Goal: Transaction & Acquisition: Book appointment/travel/reservation

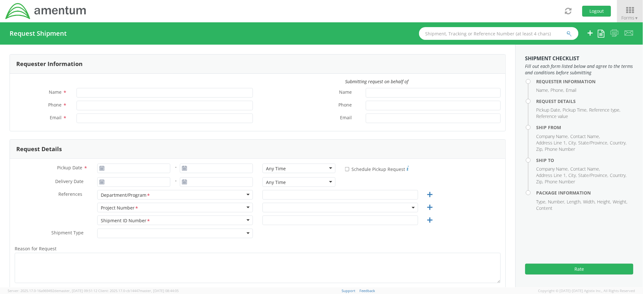
type input "[PERSON_NAME]"
type input "[PHONE_NUMBER]"
type input "[PERSON_NAME][EMAIL_ADDRESS][PERSON_NAME][DOMAIN_NAME]"
type input "[DATE]"
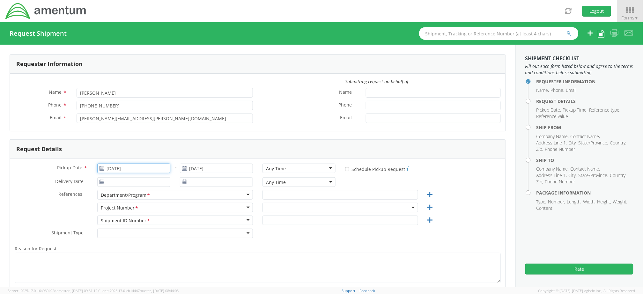
click at [150, 167] on input "[DATE]" at bounding box center [133, 169] width 73 height 10
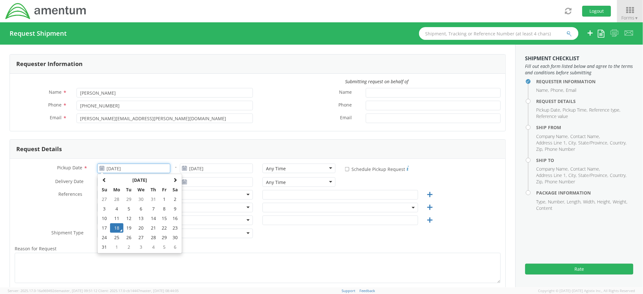
click at [118, 227] on td "18" at bounding box center [116, 228] width 13 height 10
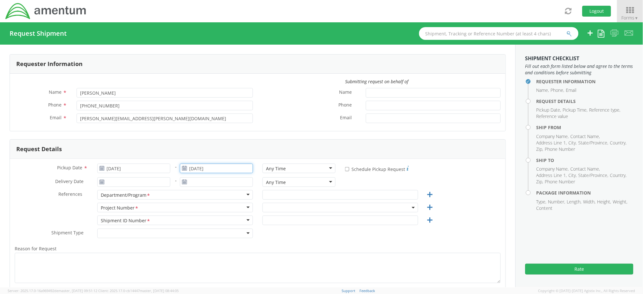
click at [201, 169] on input "[DATE]" at bounding box center [216, 169] width 73 height 10
click at [196, 236] on td "25" at bounding box center [199, 238] width 13 height 10
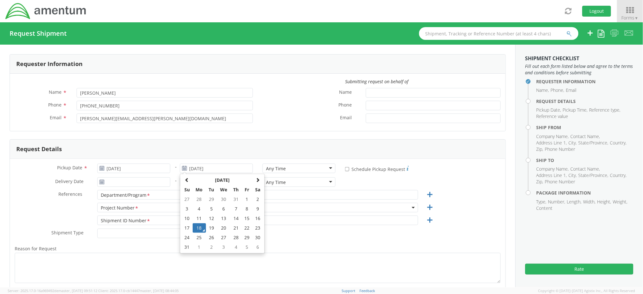
type input "[DATE]"
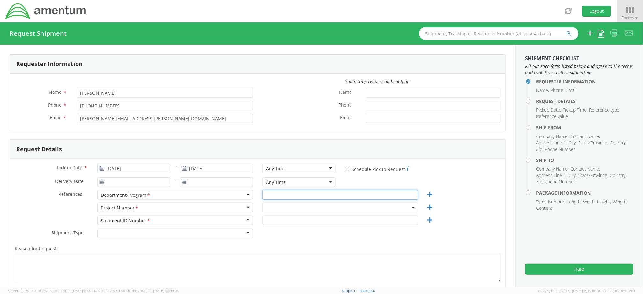
click at [303, 193] on input "text" at bounding box center [340, 195] width 156 height 10
type input "AFM East"
click at [305, 205] on span at bounding box center [340, 208] width 156 height 10
click at [301, 217] on input "search" at bounding box center [339, 218] width 150 height 10
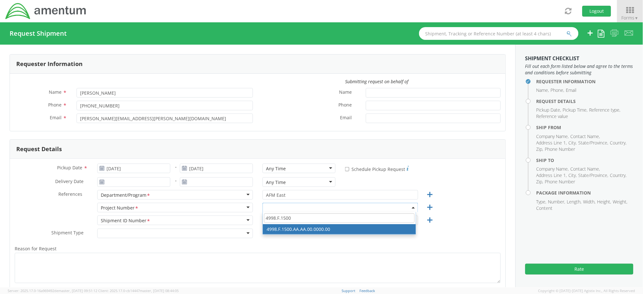
type input "4998.F.1500"
select select "4998.F.1500.AA.AA.00.0000.00"
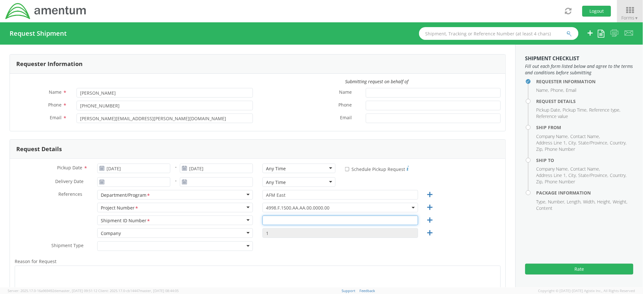
click at [326, 221] on input "text" at bounding box center [340, 220] width 156 height 10
type input "08182025"
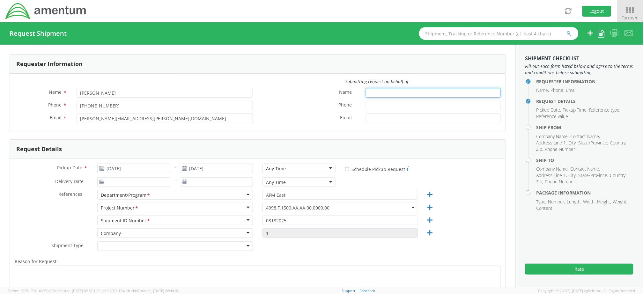
click at [384, 95] on input "Name *" at bounding box center [433, 93] width 135 height 10
type input "[PERSON_NAME]"
click at [374, 117] on input "Email *" at bounding box center [433, 118] width 135 height 10
type input "w"
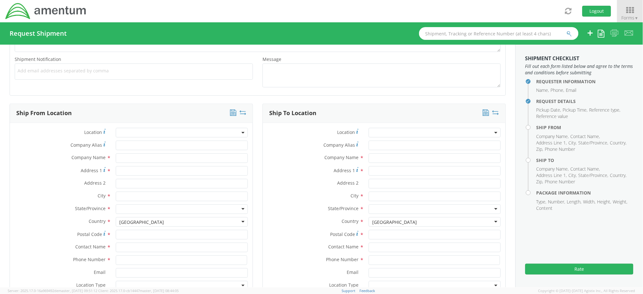
scroll to position [255, 0]
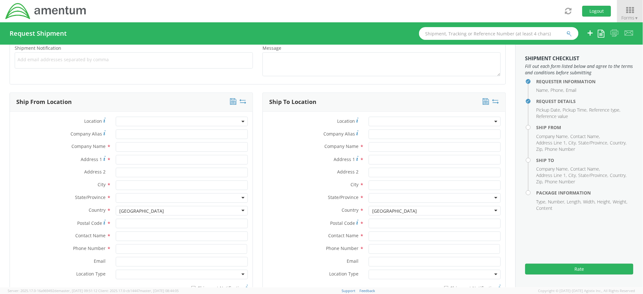
type input "[PERSON_NAME][EMAIL_ADDRESS][PERSON_NAME][DOMAIN_NAME]"
click at [130, 145] on input "text" at bounding box center [182, 147] width 132 height 10
type input "Amentum"
click at [48, 155] on label "Address 1 *" at bounding box center [60, 159] width 101 height 9
click at [116, 155] on input "Address 1 *" at bounding box center [182, 160] width 132 height 10
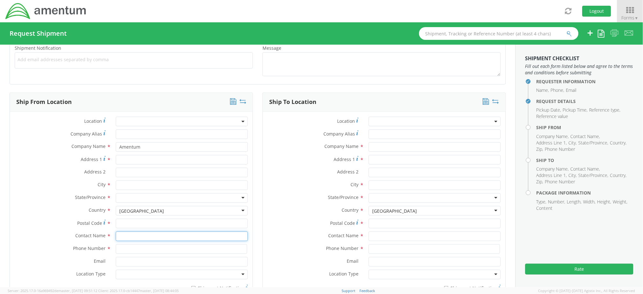
click at [135, 238] on input "text" at bounding box center [182, 236] width 132 height 10
type input "[PERSON_NAME]"
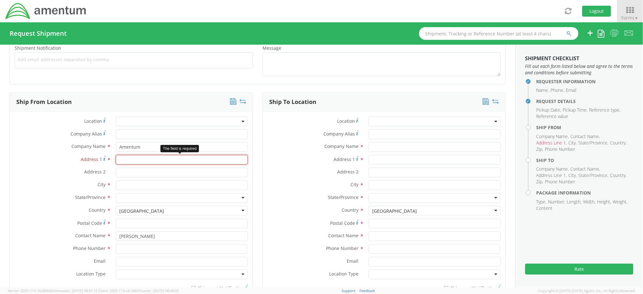
drag, startPoint x: 127, startPoint y: 162, endPoint x: 121, endPoint y: 165, distance: 6.3
drag, startPoint x: 121, startPoint y: 165, endPoint x: 117, endPoint y: 160, distance: 7.0
paste input "[STREET_ADDRESS]"
type input "[STREET_ADDRESS]"
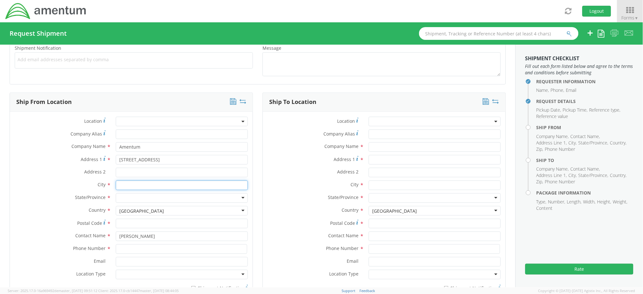
click at [139, 186] on input "text" at bounding box center [182, 185] width 132 height 10
type input "[GEOGRAPHIC_DATA]"
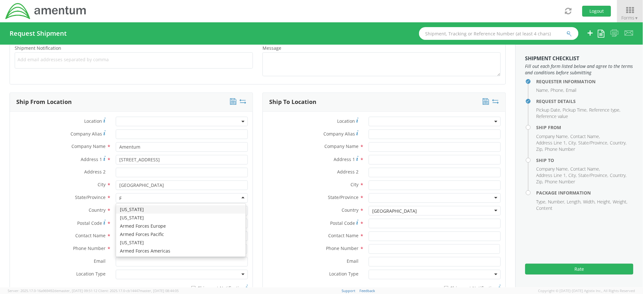
type input "Fl"
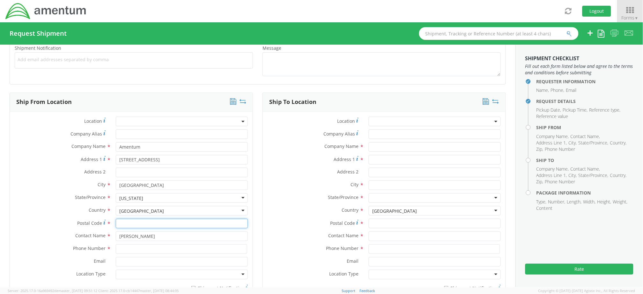
click at [134, 225] on input "Postal Code *" at bounding box center [182, 224] width 132 height 10
type input "32221"
click at [46, 191] on div "City * [GEOGRAPHIC_DATA] [GEOGRAPHIC_DATA] AMENTUM - ( [PERSON_NAME] ) [STREET_…" at bounding box center [131, 186] width 243 height 13
click at [164, 251] on input at bounding box center [181, 249] width 131 height 10
click at [165, 160] on input "[STREET_ADDRESS]" at bounding box center [182, 160] width 132 height 10
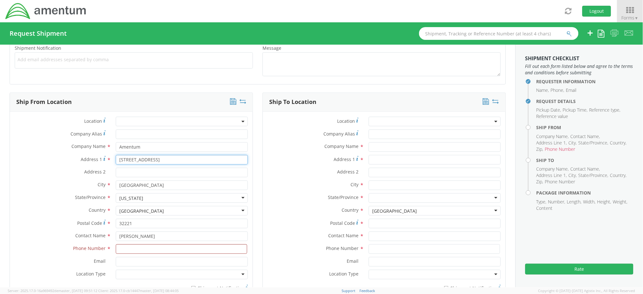
click at [165, 160] on input "[STREET_ADDRESS]" at bounding box center [182, 160] width 132 height 10
paste input "[STREET_ADDRESS]"
type input "[STREET_ADDRESS]"
click at [158, 187] on input "[GEOGRAPHIC_DATA]" at bounding box center [182, 185] width 132 height 10
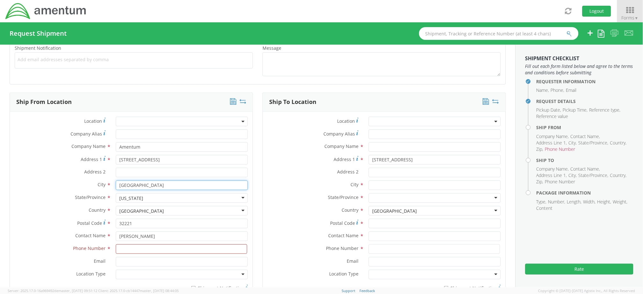
click at [158, 187] on input "[GEOGRAPHIC_DATA]" at bounding box center [182, 185] width 132 height 10
paste input "[GEOGRAPHIC_DATA]"
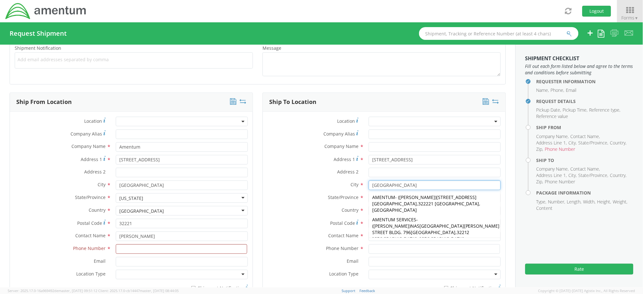
type input "[GEOGRAPHIC_DATA]"
click at [291, 201] on label "State/Province *" at bounding box center [313, 197] width 101 height 8
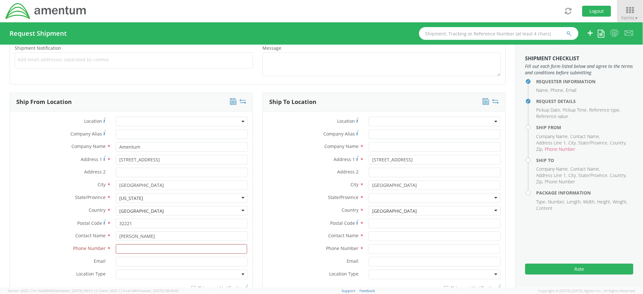
click at [379, 200] on div at bounding box center [434, 198] width 132 height 10
click at [139, 222] on input "32221" at bounding box center [182, 224] width 132 height 10
click at [140, 222] on input "32221" at bounding box center [182, 224] width 132 height 10
paste input "32221"
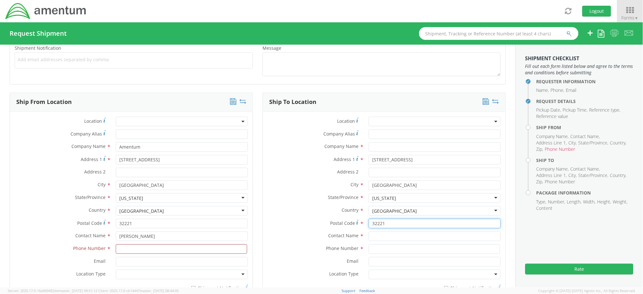
type input "32221"
click at [139, 236] on input "[PERSON_NAME]" at bounding box center [182, 236] width 132 height 10
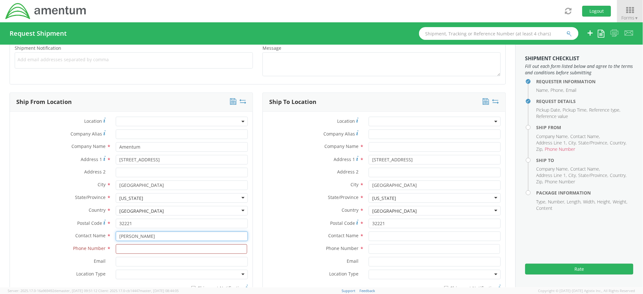
click at [139, 236] on input "[PERSON_NAME]" at bounding box center [182, 236] width 132 height 10
paste input "[PERSON_NAME]"
type input "[PERSON_NAME]"
paste input "[PHONE_NUMBER]"
click at [379, 251] on input "[PHONE_NUMBER]" at bounding box center [433, 249] width 131 height 10
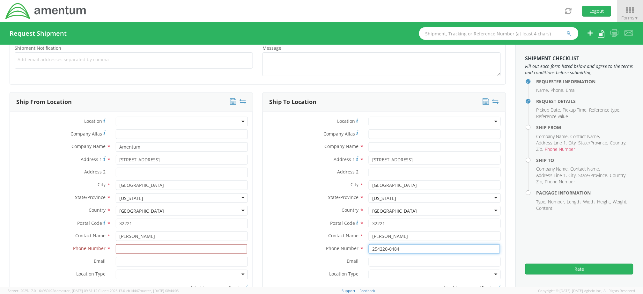
click at [385, 250] on input "254220-0484" at bounding box center [433, 249] width 131 height 10
type input "2542200484"
click at [162, 246] on input at bounding box center [181, 249] width 131 height 10
type input "9313051103"
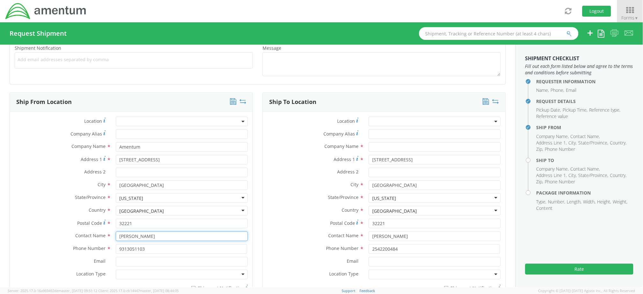
click at [158, 241] on div "Contact Name * [PERSON_NAME]" at bounding box center [131, 237] width 243 height 13
click at [158, 237] on input "[PERSON_NAME]" at bounding box center [182, 236] width 132 height 10
type input "[PERSON_NAME]"
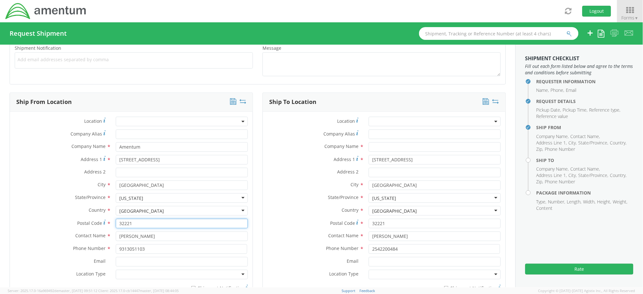
click at [146, 224] on input "32221" at bounding box center [182, 224] width 132 height 10
type input "42223"
click at [131, 195] on div "[US_STATE]" at bounding box center [131, 198] width 24 height 6
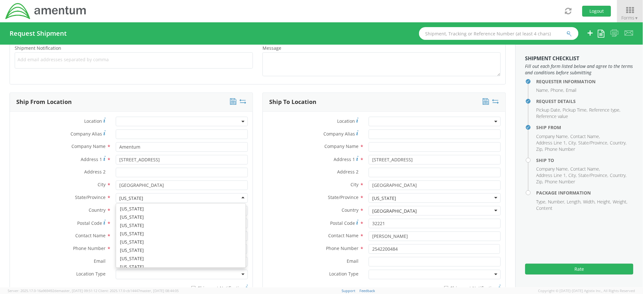
scroll to position [133, 0]
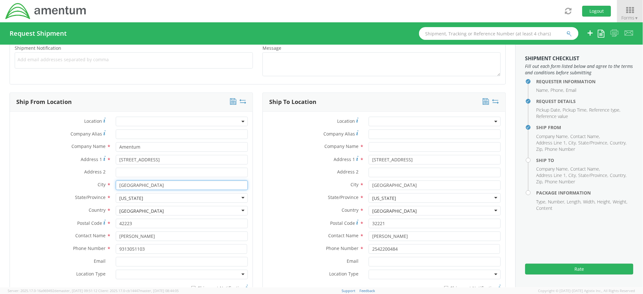
click at [155, 185] on input "[GEOGRAPHIC_DATA]" at bounding box center [182, 185] width 132 height 10
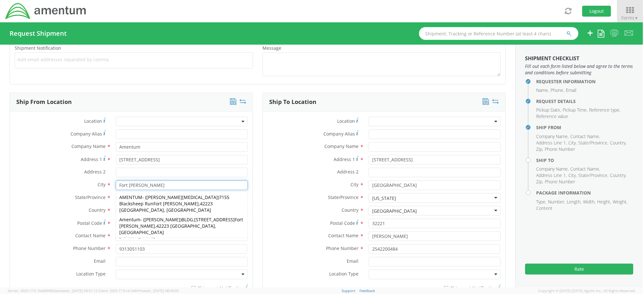
type input "Fort [PERSON_NAME]"
click at [133, 158] on input "[STREET_ADDRESS]" at bounding box center [182, 160] width 132 height 10
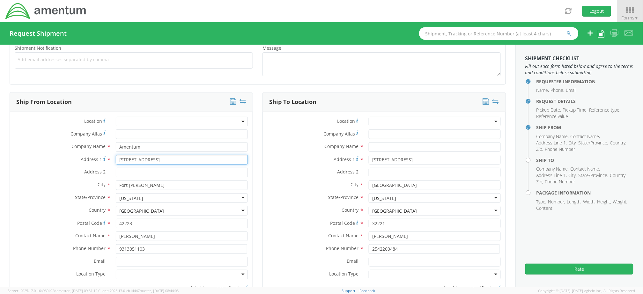
click at [133, 158] on input "[STREET_ADDRESS]" at bounding box center [182, 160] width 132 height 10
type input "7155 Blacksheep Run"
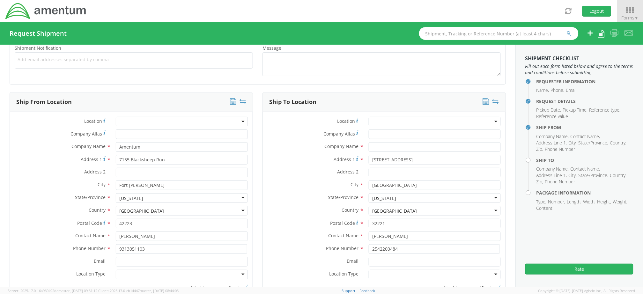
drag, startPoint x: 47, startPoint y: 167, endPoint x: 55, endPoint y: 169, distance: 7.7
click at [47, 167] on div "Location * Company Alias * Company Name * Amentum Amentum Amentum - ( [PERSON_N…" at bounding box center [131, 206] width 243 height 178
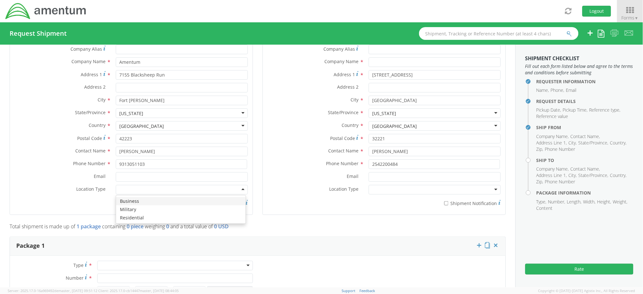
click at [146, 190] on div at bounding box center [182, 190] width 132 height 10
click at [388, 189] on div at bounding box center [434, 190] width 132 height 10
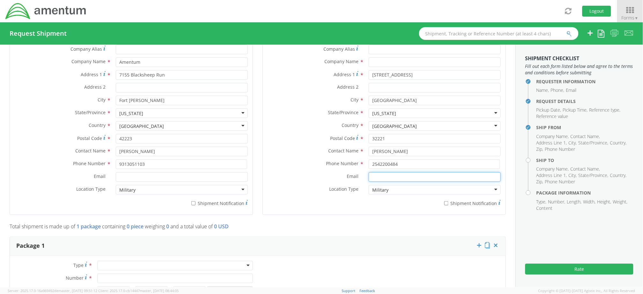
click at [399, 180] on input "Email *" at bounding box center [434, 177] width 132 height 10
type input "[PERSON_NAME][EMAIL_ADDRESS][PERSON_NAME][DOMAIN_NAME]"
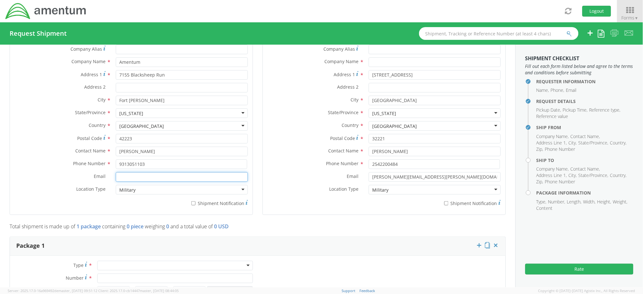
click at [226, 175] on input "Email *" at bounding box center [182, 177] width 132 height 10
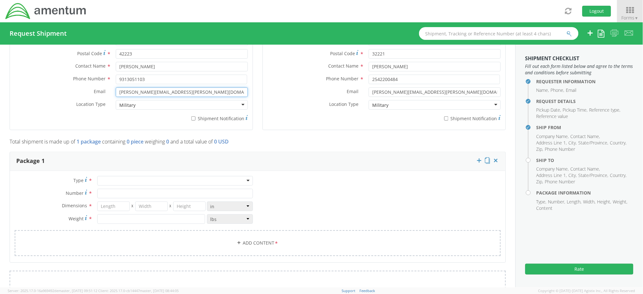
scroll to position [425, 0]
type input "[PERSON_NAME][EMAIL_ADDRESS][PERSON_NAME][DOMAIN_NAME]"
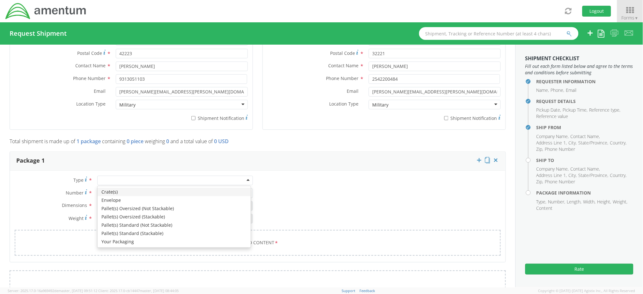
click at [162, 177] on div at bounding box center [175, 181] width 156 height 10
type input "1"
type input "9.5"
type input "12.5"
type input "0.25"
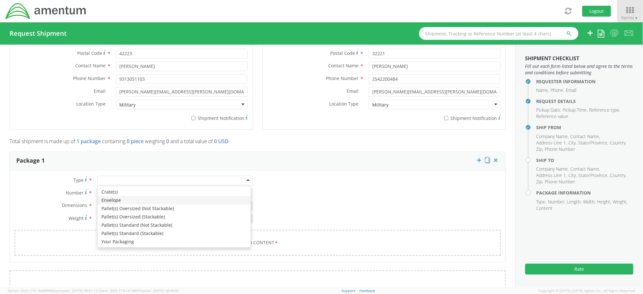
type input "1"
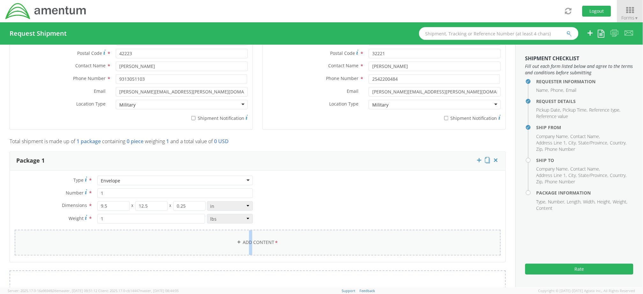
click at [246, 240] on link "Add Content *" at bounding box center [258, 243] width 486 height 26
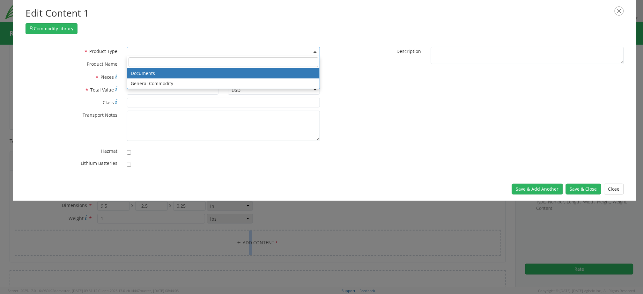
drag, startPoint x: 134, startPoint y: 55, endPoint x: 137, endPoint y: 50, distance: 6.4
click at [135, 52] on span at bounding box center [223, 52] width 193 height 10
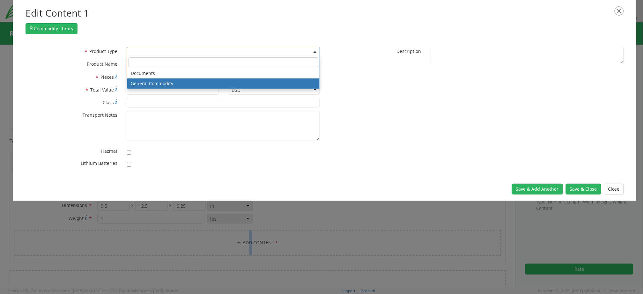
select select "COMMODITY"
type input "General Commodity"
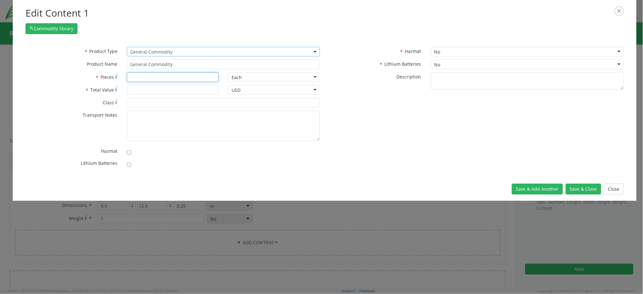
click at [142, 76] on input "* Pieces" at bounding box center [173, 77] width 92 height 10
type input "1"
click at [149, 87] on input "* Total Value" at bounding box center [173, 90] width 92 height 10
type input "100"
click at [582, 187] on button "Save & Close" at bounding box center [582, 189] width 35 height 11
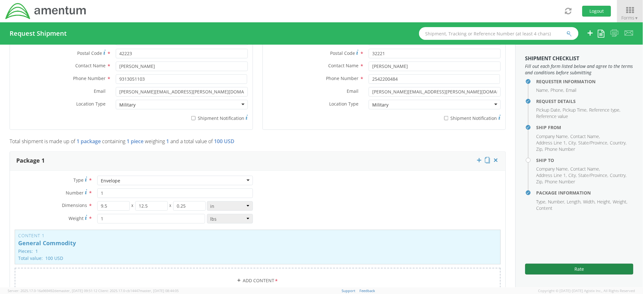
click at [559, 269] on button "Rate" at bounding box center [579, 269] width 108 height 11
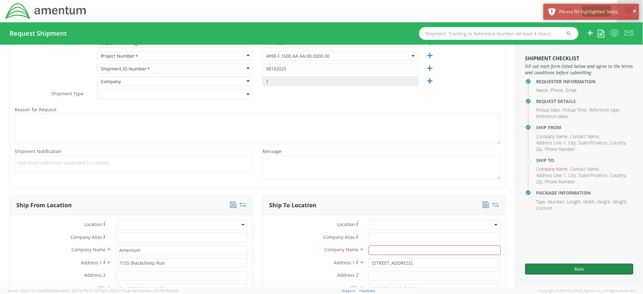
scroll to position [255, 0]
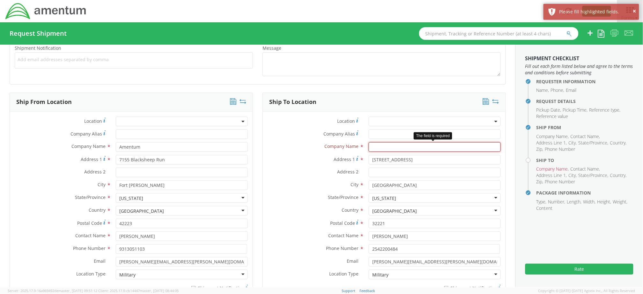
click at [385, 147] on input "text" at bounding box center [434, 147] width 132 height 10
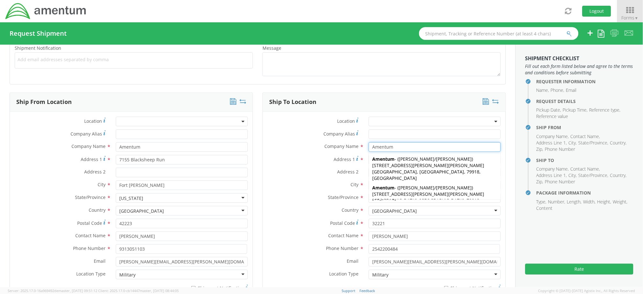
type input "Amentum"
click at [289, 193] on label "State/Province *" at bounding box center [313, 197] width 101 height 8
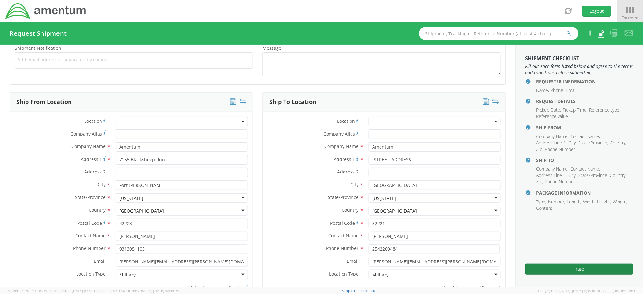
click at [561, 265] on button "Rate" at bounding box center [579, 269] width 108 height 11
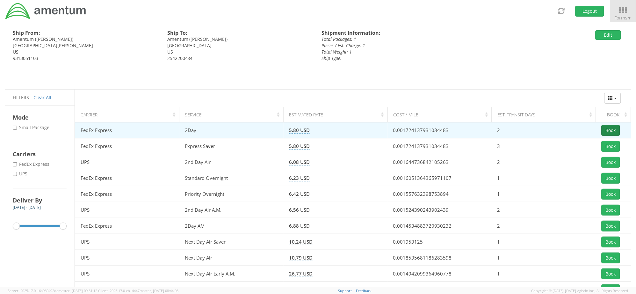
click at [604, 129] on button "Book" at bounding box center [611, 130] width 18 height 11
